Goal: Information Seeking & Learning: Learn about a topic

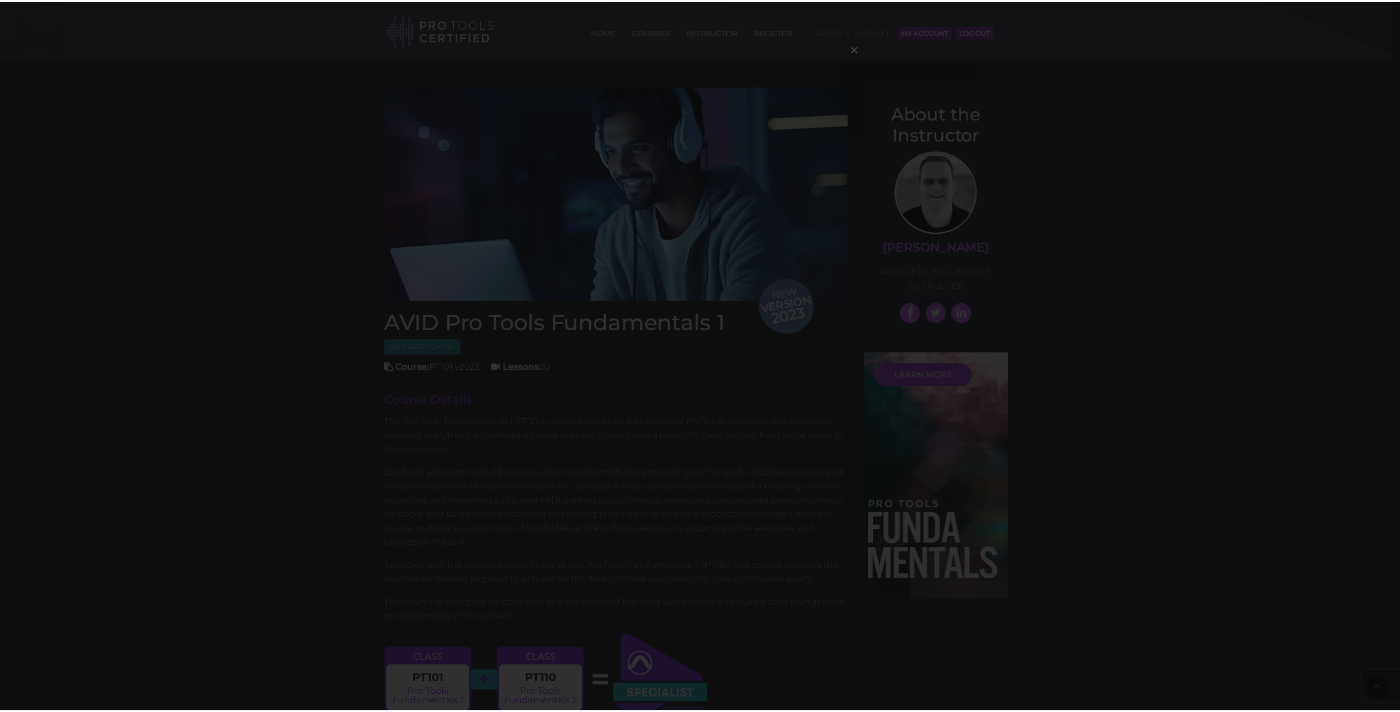
scroll to position [1017, 0]
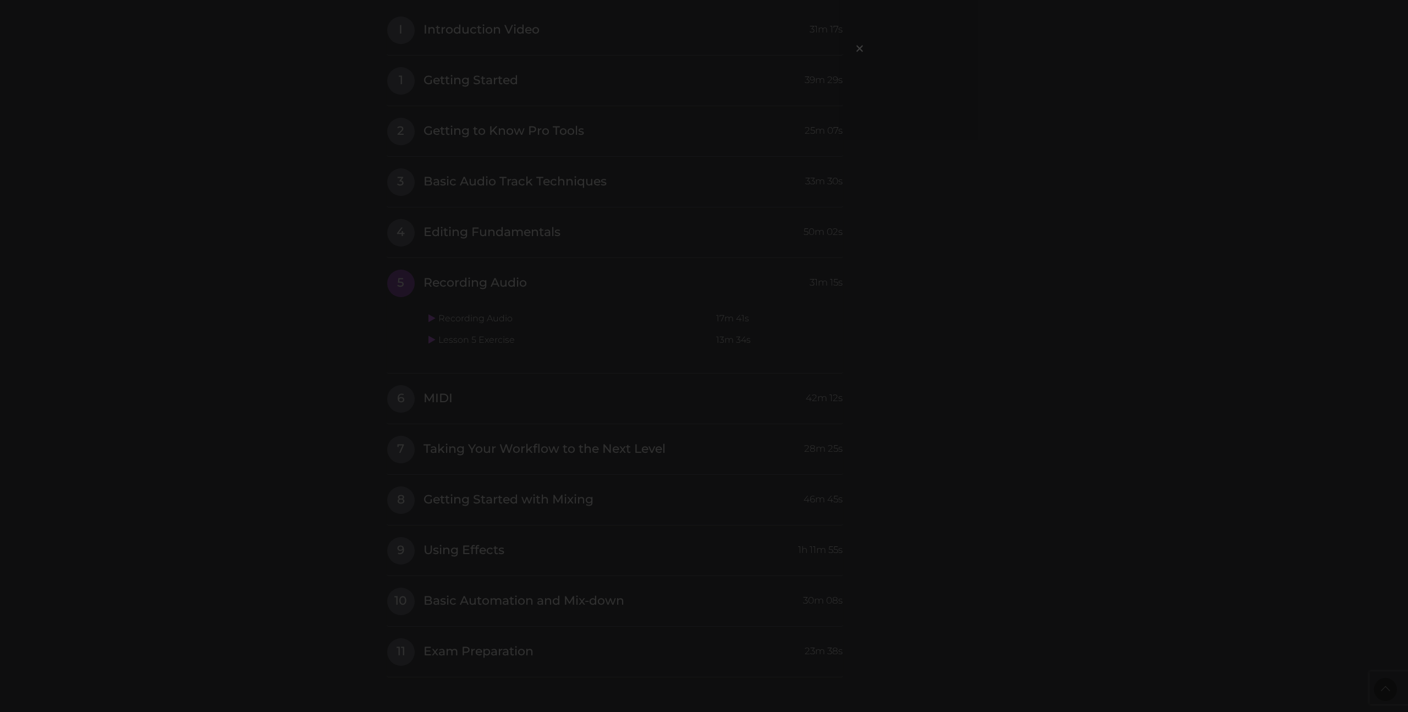
click at [1098, 393] on div "×" at bounding box center [704, 356] width 1408 height 712
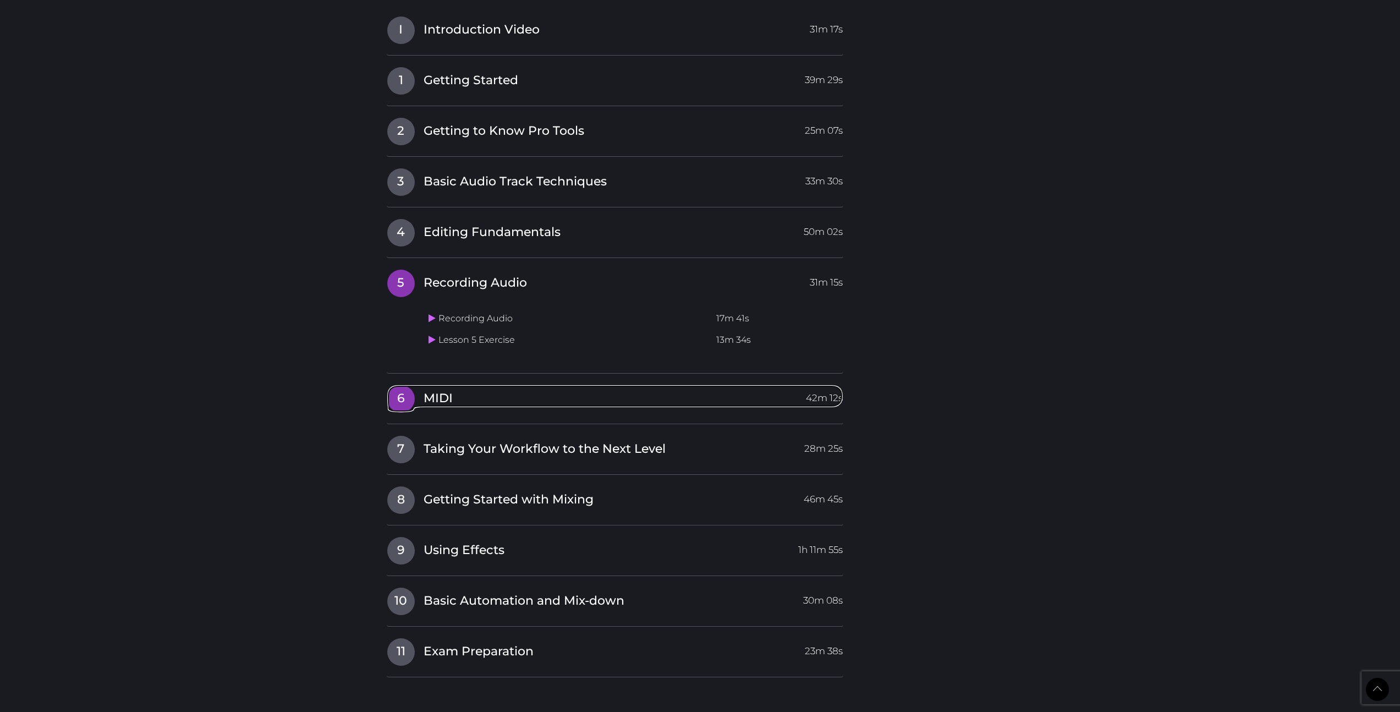
click at [421, 395] on link "6 MIDI 42m 12s" at bounding box center [615, 395] width 457 height 23
click at [430, 367] on icon at bounding box center [431, 368] width 7 height 9
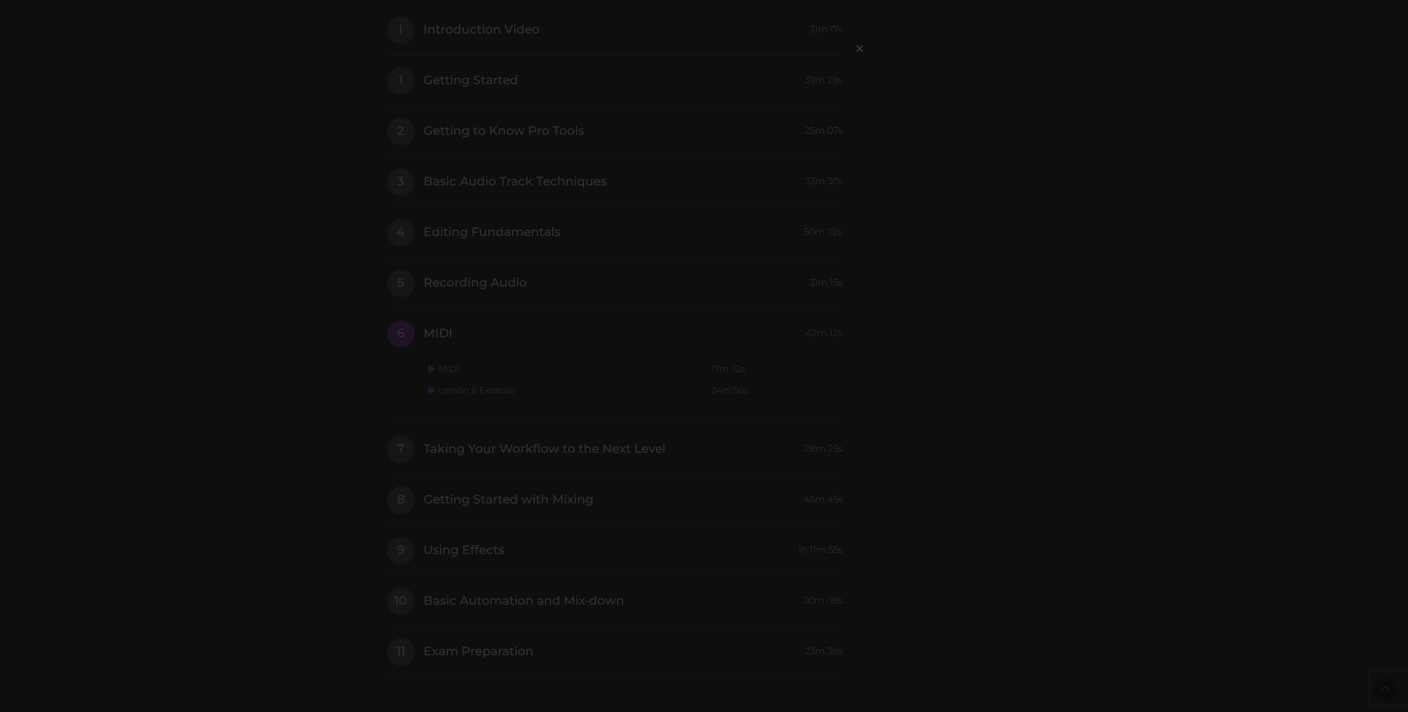
click at [980, 322] on div "×" at bounding box center [704, 356] width 1408 height 712
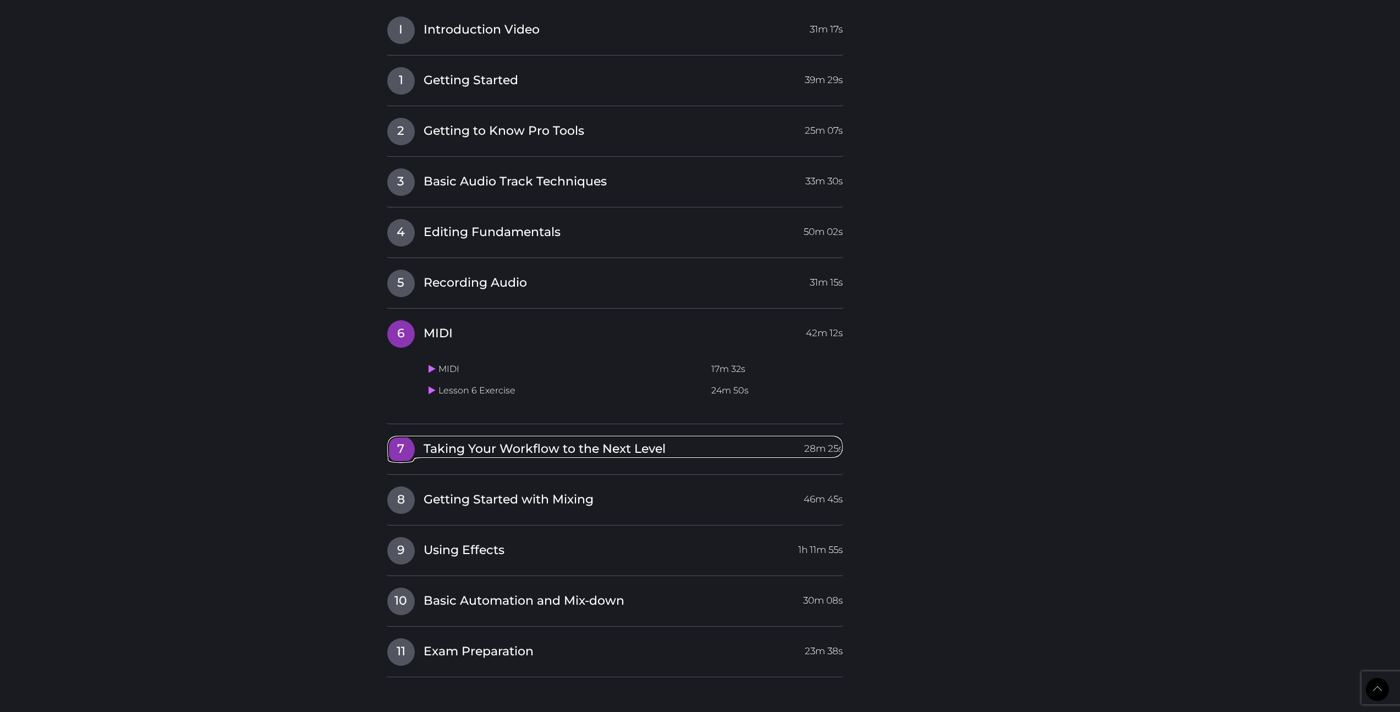
click at [412, 448] on span "7" at bounding box center [401, 450] width 28 height 28
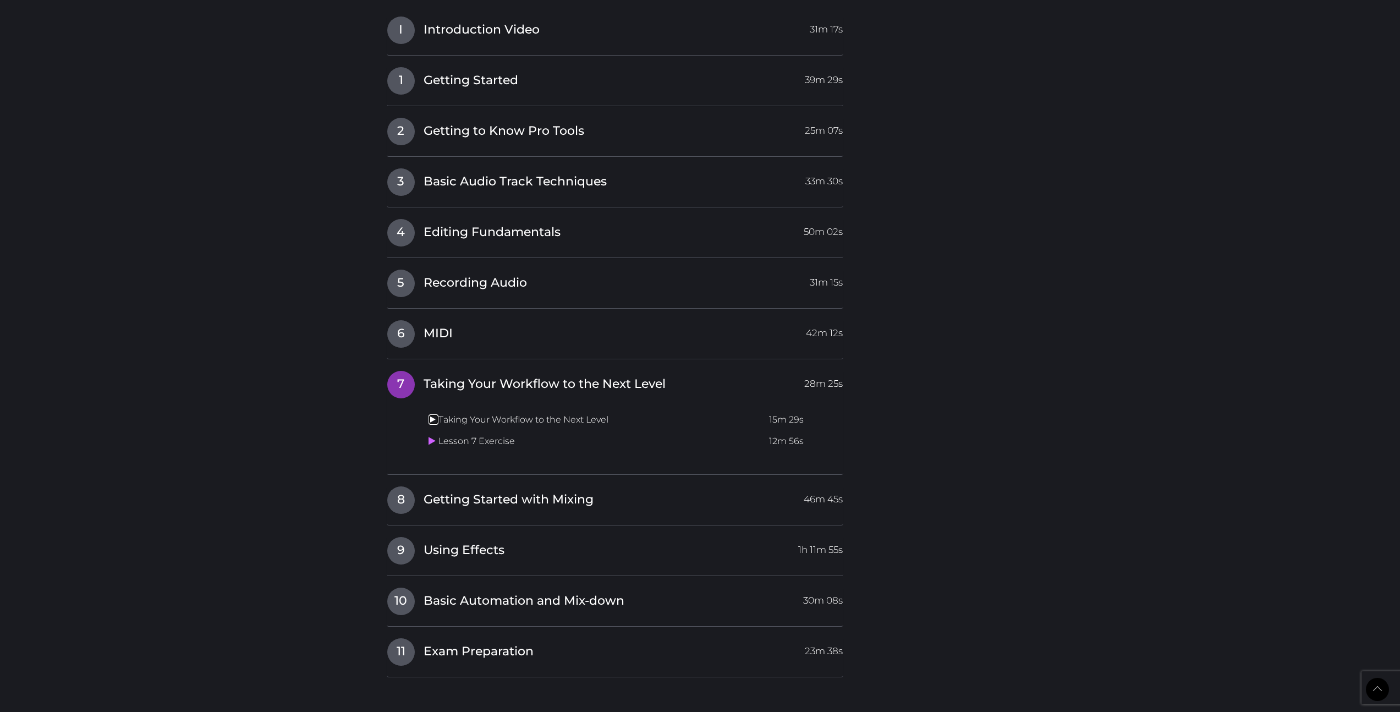
click at [430, 422] on icon at bounding box center [431, 419] width 7 height 9
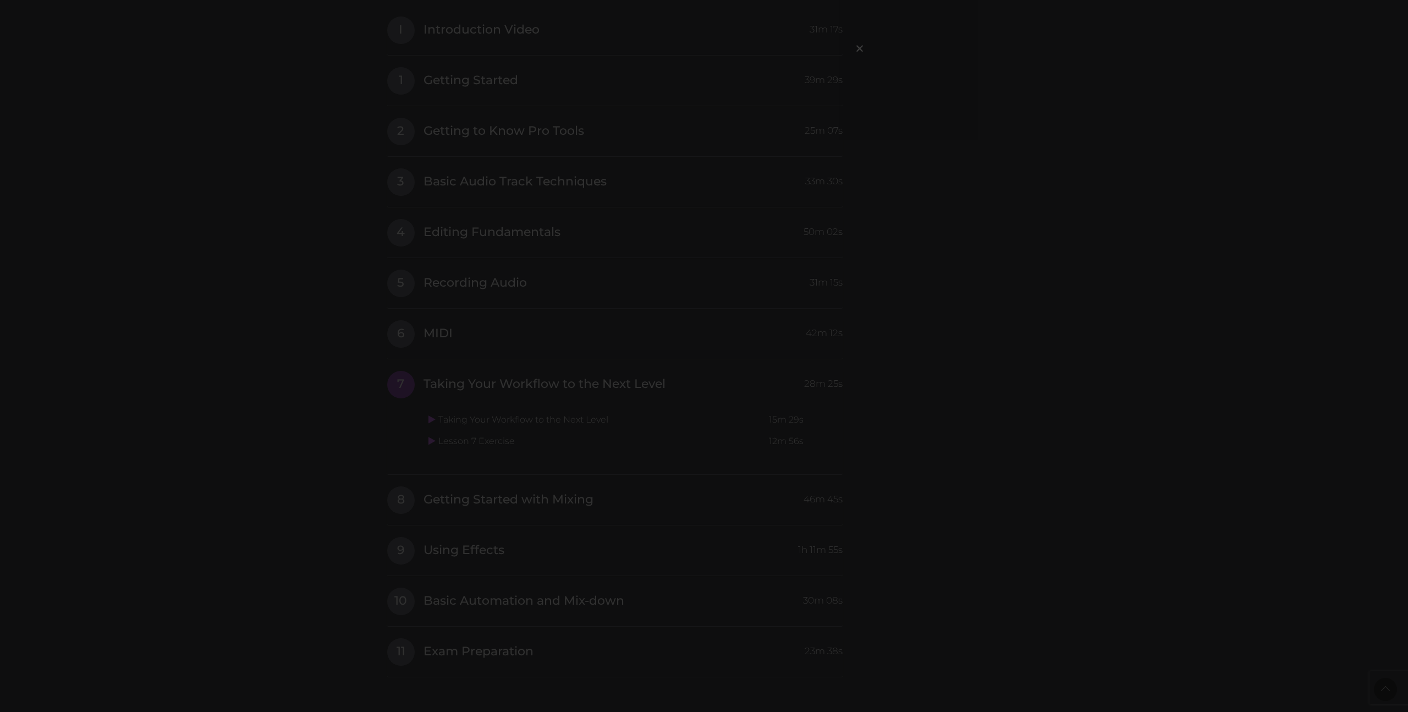
click at [1169, 279] on div "×" at bounding box center [704, 356] width 1408 height 712
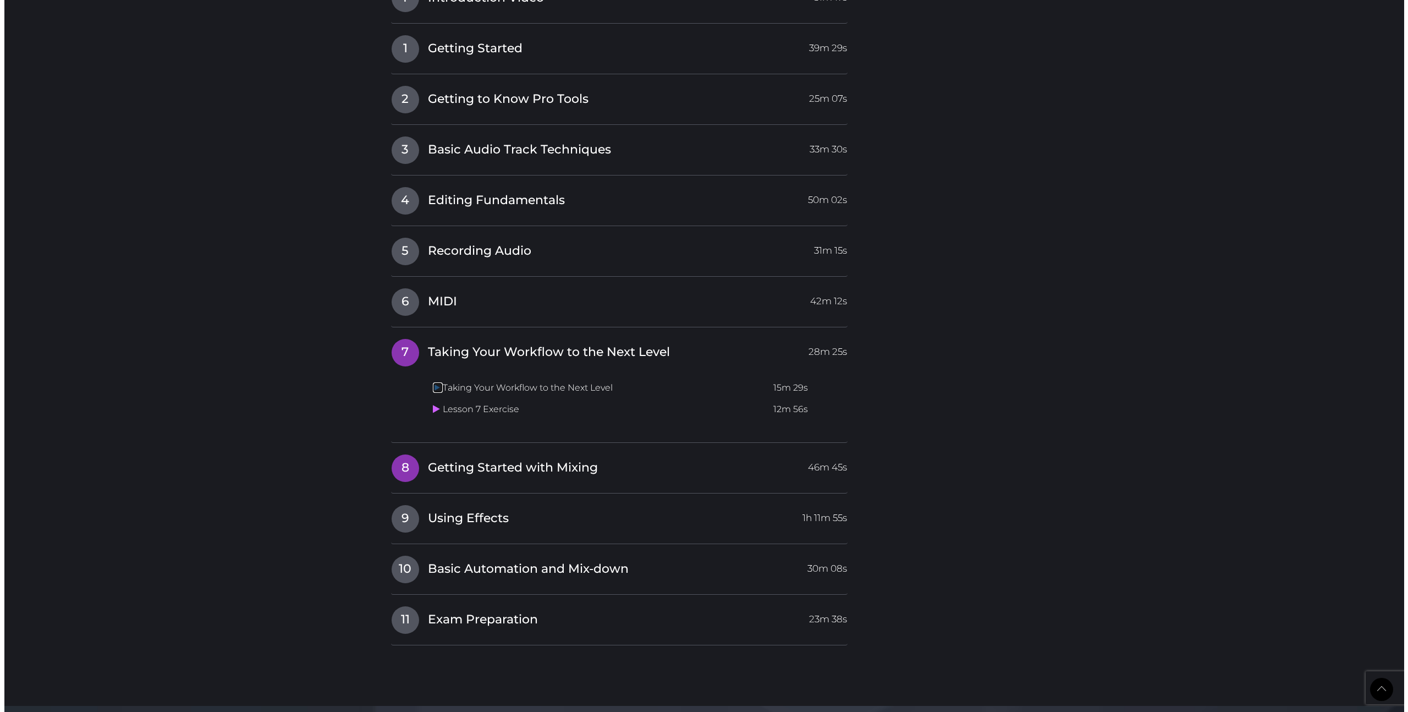
scroll to position [1059, 0]
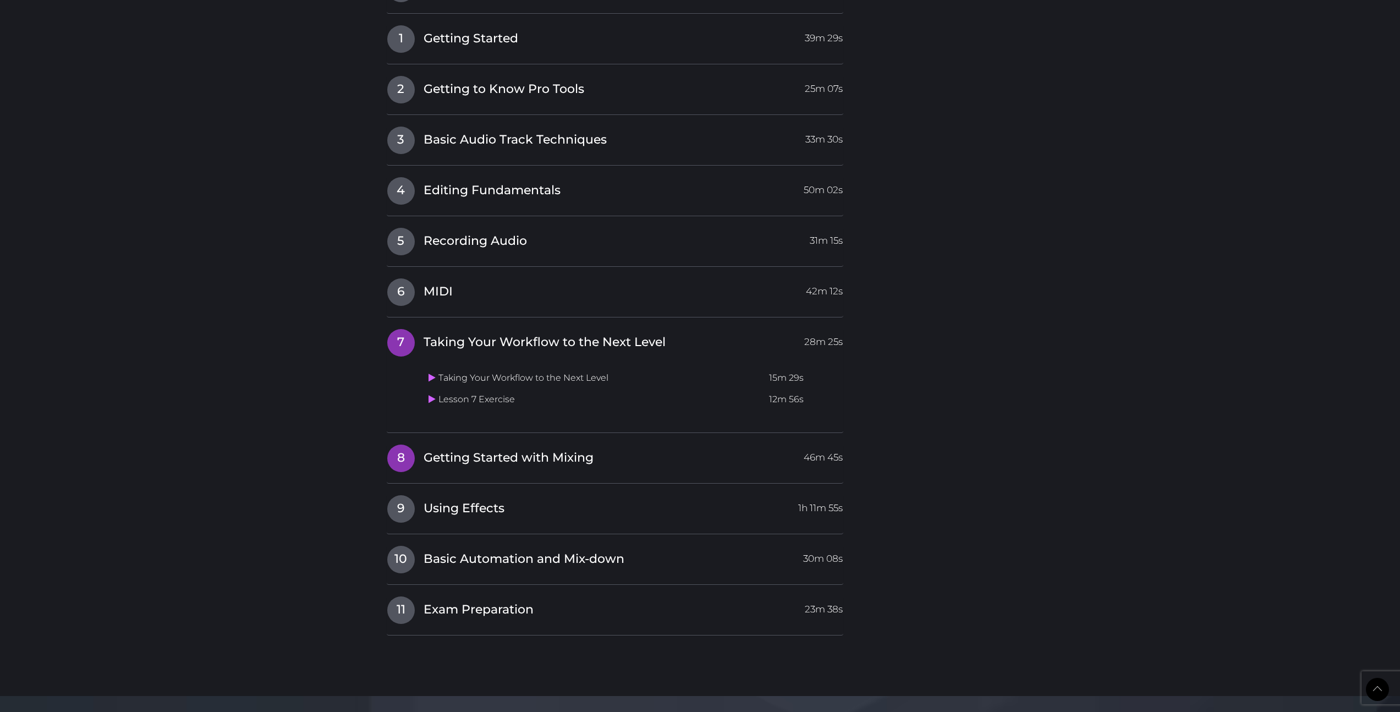
click at [387, 465] on h4 "8 Getting Started with Mixing 46m 45s" at bounding box center [615, 458] width 457 height 28
click at [410, 457] on span "8" at bounding box center [401, 458] width 28 height 28
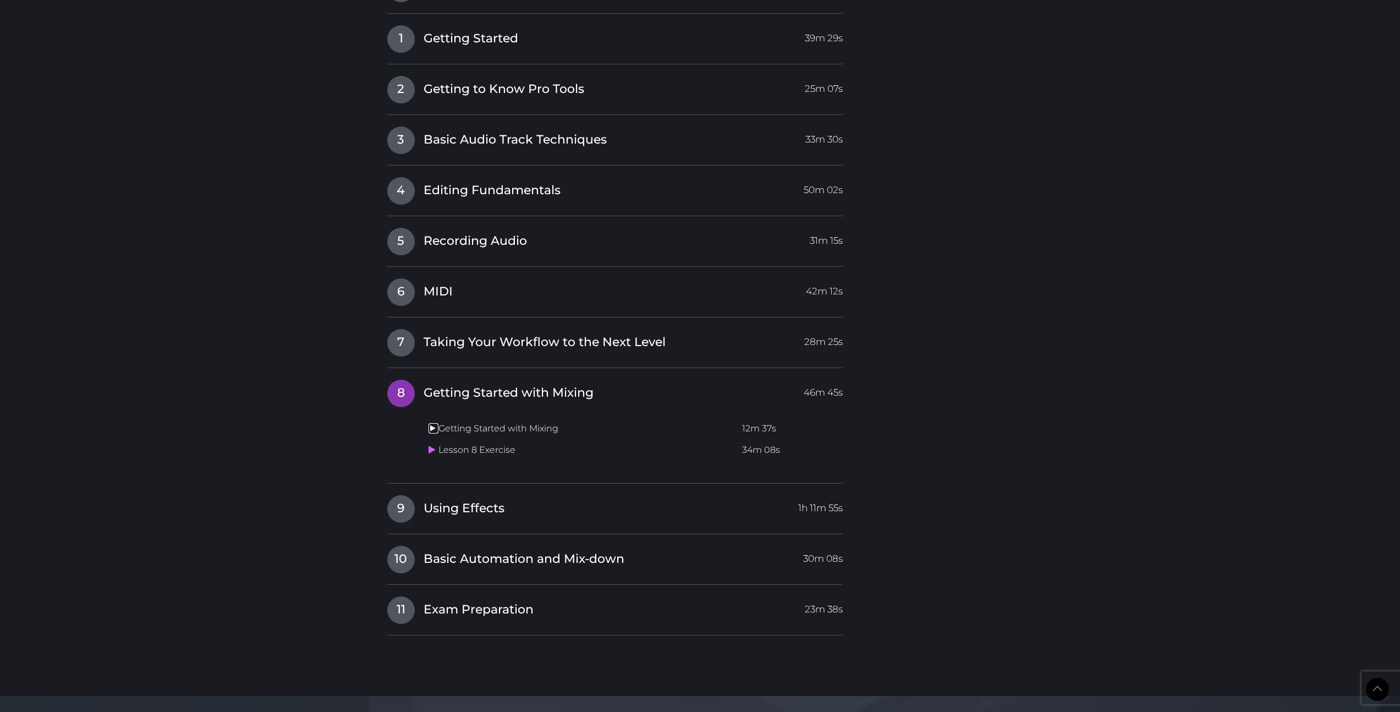
click at [434, 432] on icon at bounding box center [431, 428] width 7 height 9
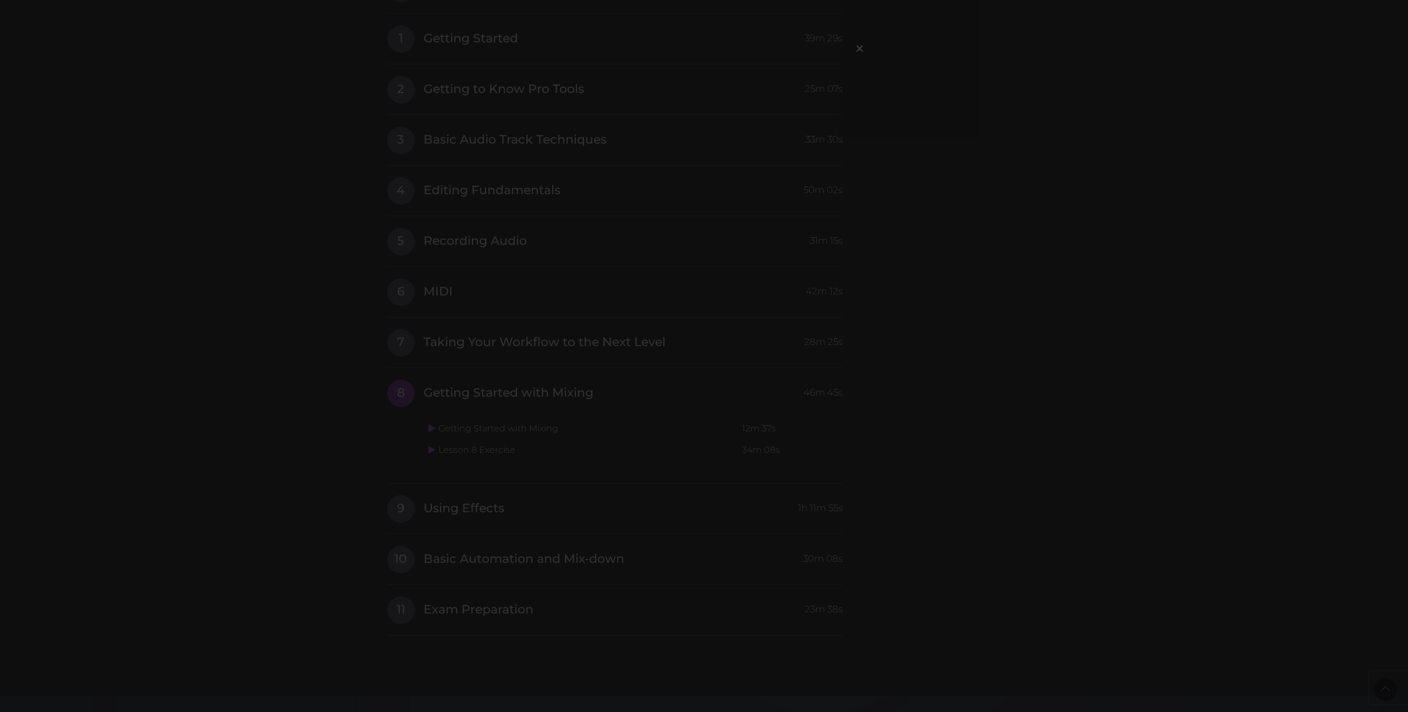
click at [1080, 285] on div "×" at bounding box center [704, 356] width 1408 height 712
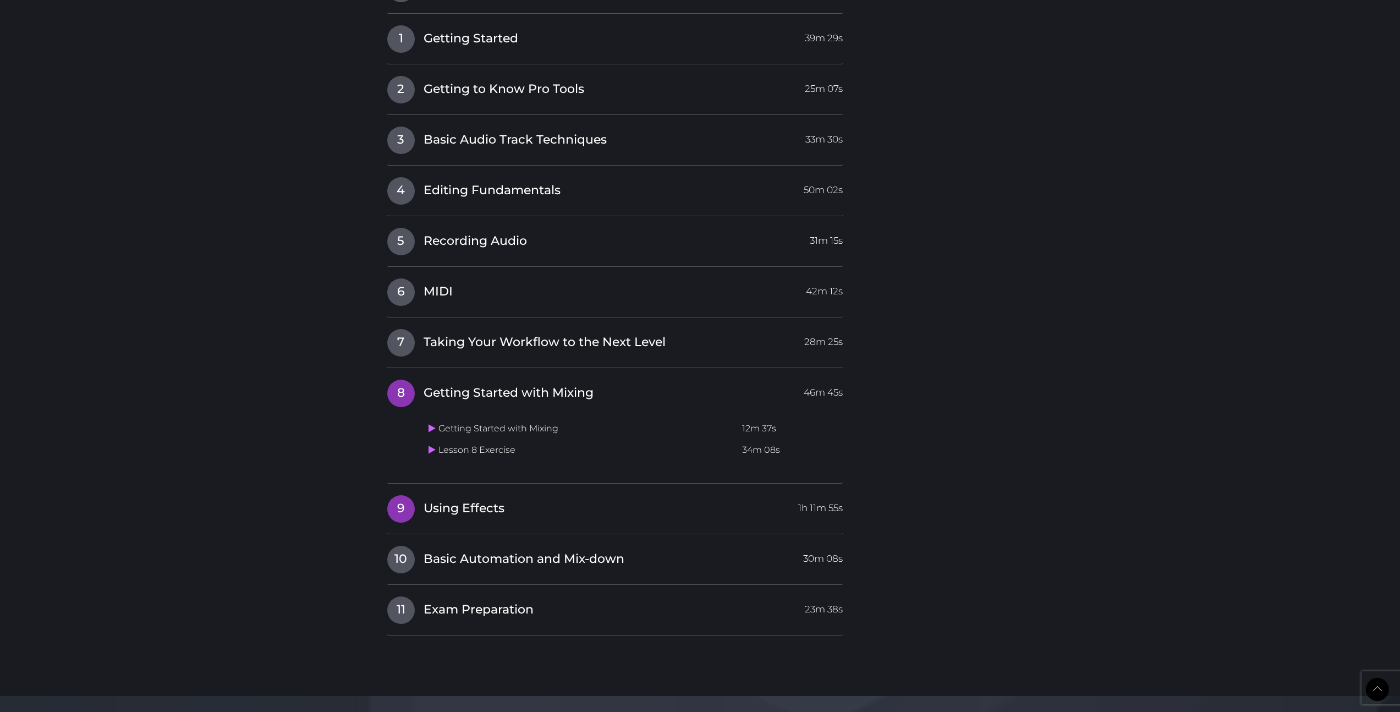
click at [391, 514] on span "9" at bounding box center [401, 509] width 28 height 28
click at [431, 476] on icon at bounding box center [431, 478] width 7 height 9
